Goal: Information Seeking & Learning: Check status

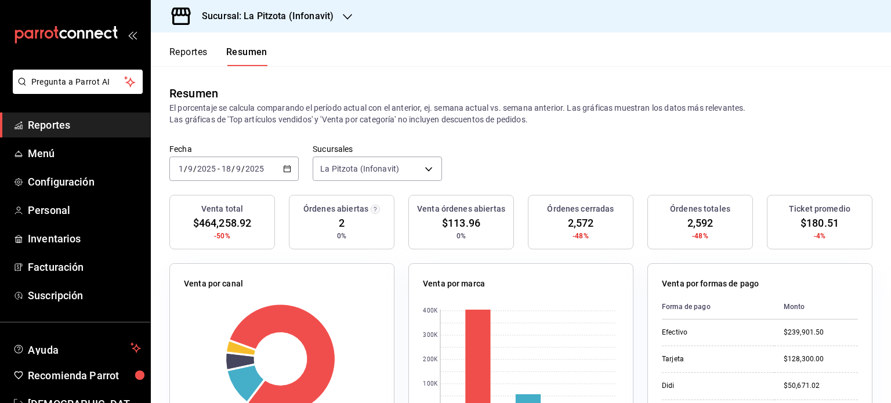
click at [285, 172] on \(Stroke\) "button" at bounding box center [287, 169] width 7 height 6
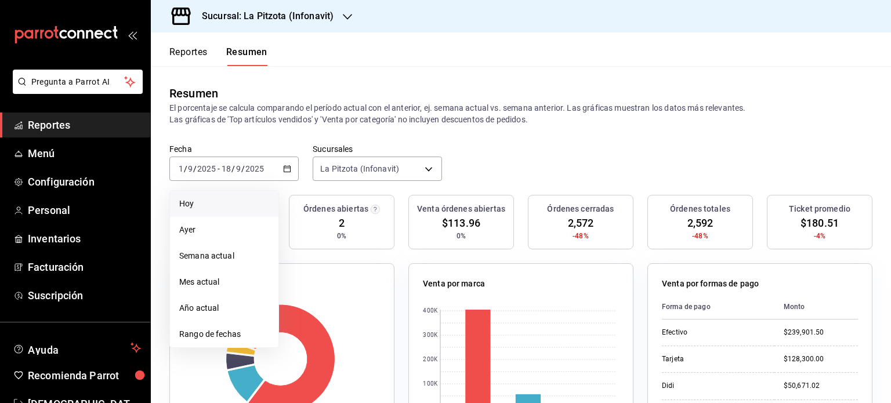
click at [244, 195] on li "Hoy" at bounding box center [224, 204] width 108 height 26
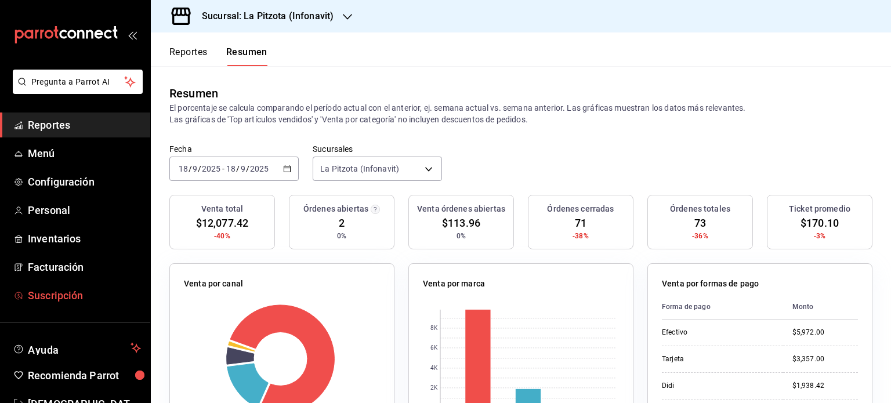
click at [61, 305] on link "Suscripción" at bounding box center [75, 295] width 150 height 25
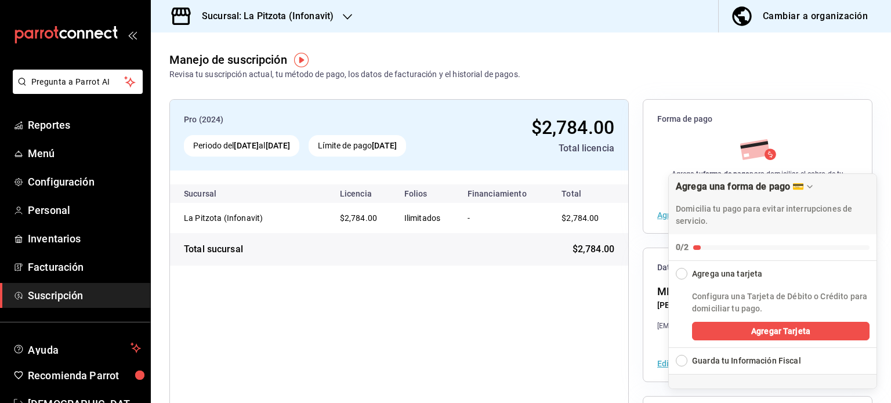
scroll to position [145, 0]
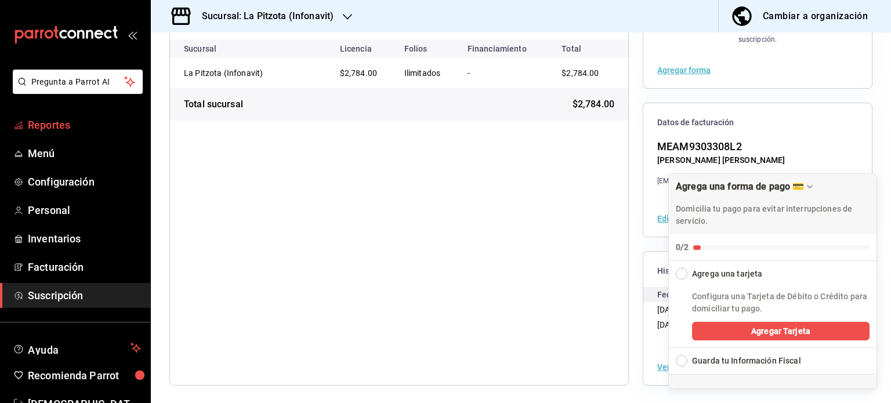
click at [30, 118] on span "Reportes" at bounding box center [84, 125] width 113 height 16
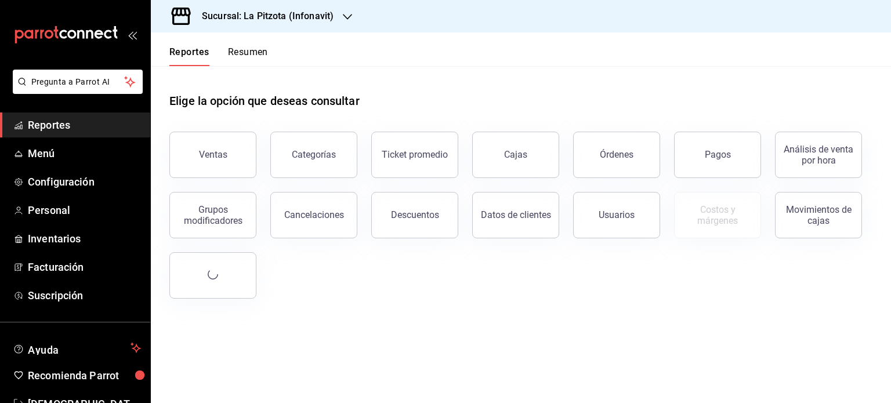
click at [334, 13] on div "Sucursal: La Pitzota (Infonavit)" at bounding box center [258, 16] width 197 height 32
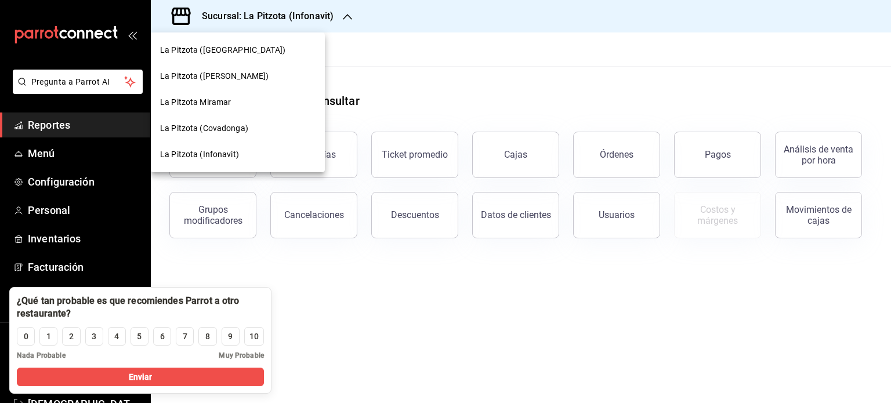
click at [240, 158] on div "La Pitzota (Infonavit)" at bounding box center [237, 154] width 155 height 12
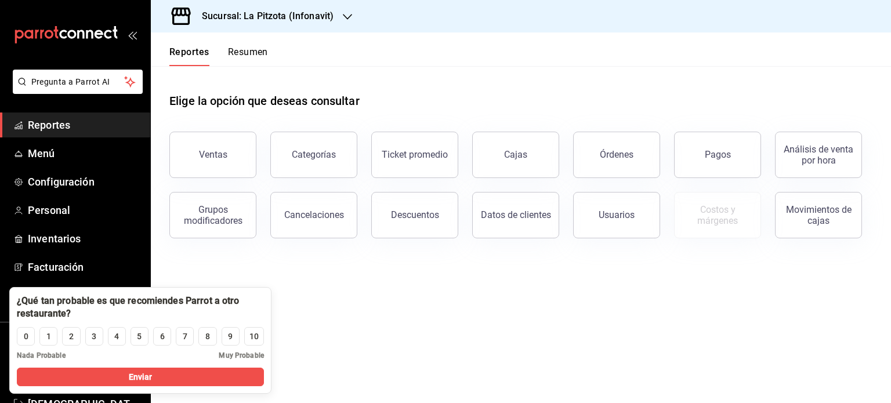
click at [248, 53] on button "Resumen" at bounding box center [248, 56] width 40 height 20
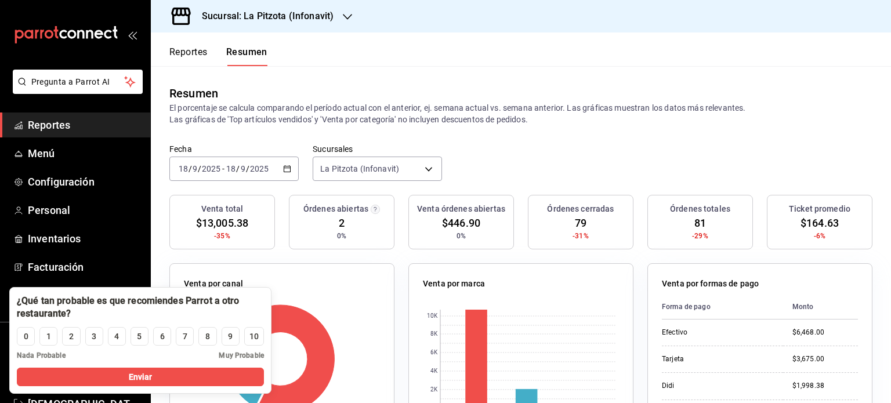
click at [285, 172] on \(Stroke\) "button" at bounding box center [287, 169] width 7 height 6
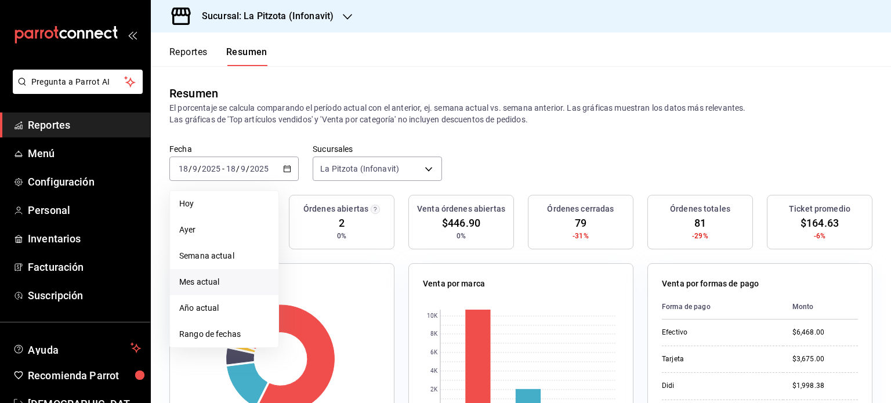
click at [220, 289] on li "Mes actual" at bounding box center [224, 282] width 108 height 26
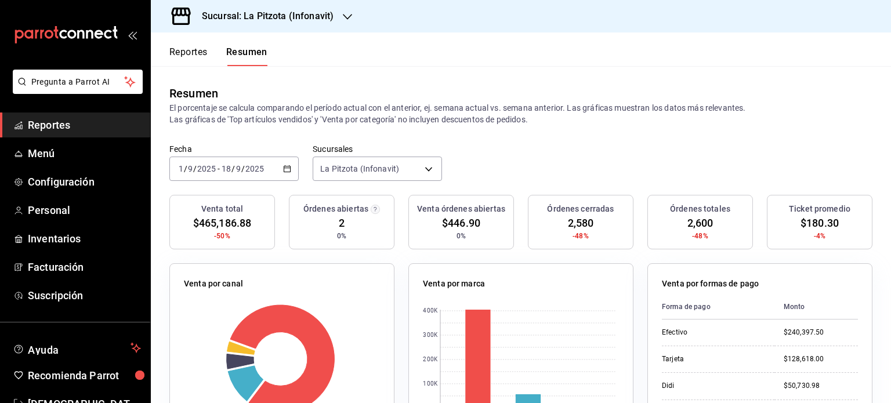
click at [201, 54] on button "Reportes" at bounding box center [188, 56] width 38 height 20
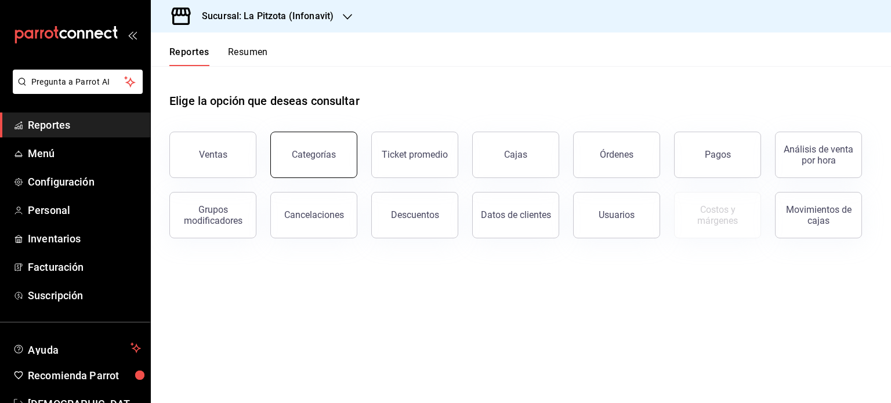
click at [327, 148] on button "Categorías" at bounding box center [313, 155] width 87 height 46
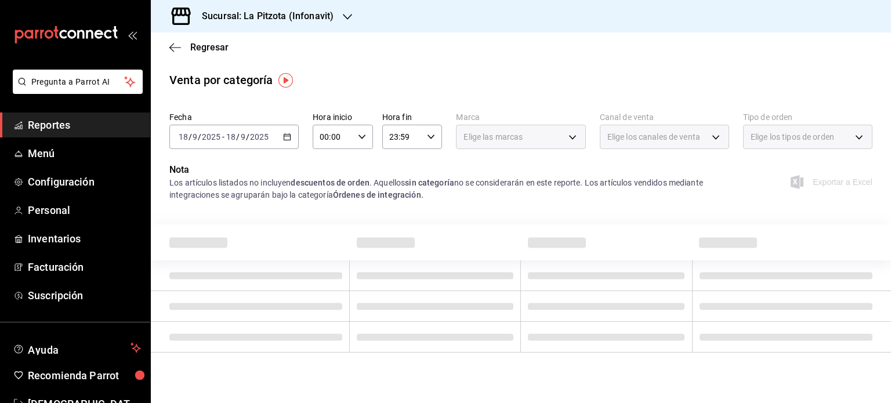
click at [286, 139] on icon "button" at bounding box center [287, 137] width 8 height 8
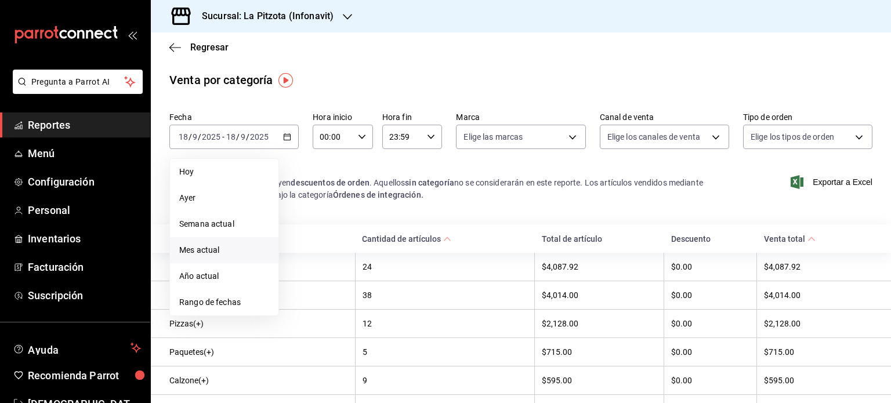
click at [223, 239] on li "Mes actual" at bounding box center [224, 250] width 108 height 26
